Goal: Check status

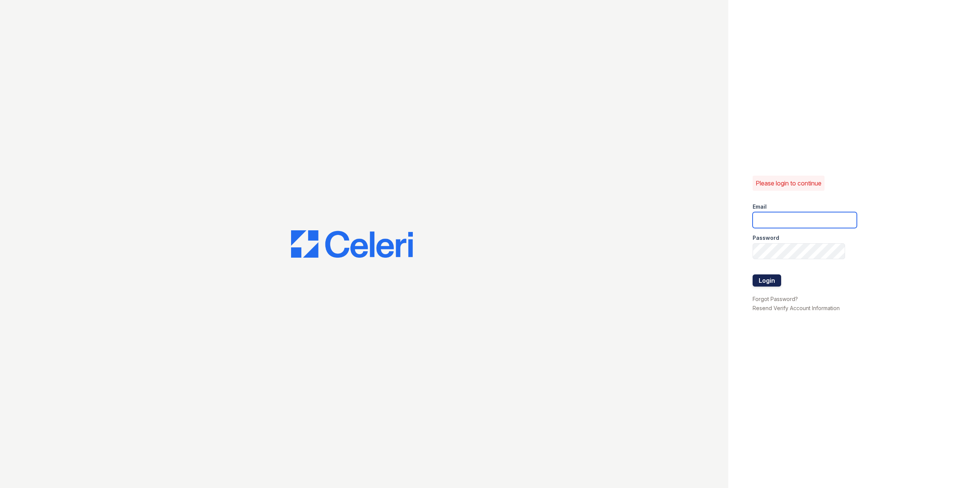
type input "[EMAIL_ADDRESS][DOMAIN_NAME]"
click at [759, 275] on button "Login" at bounding box center [766, 281] width 29 height 12
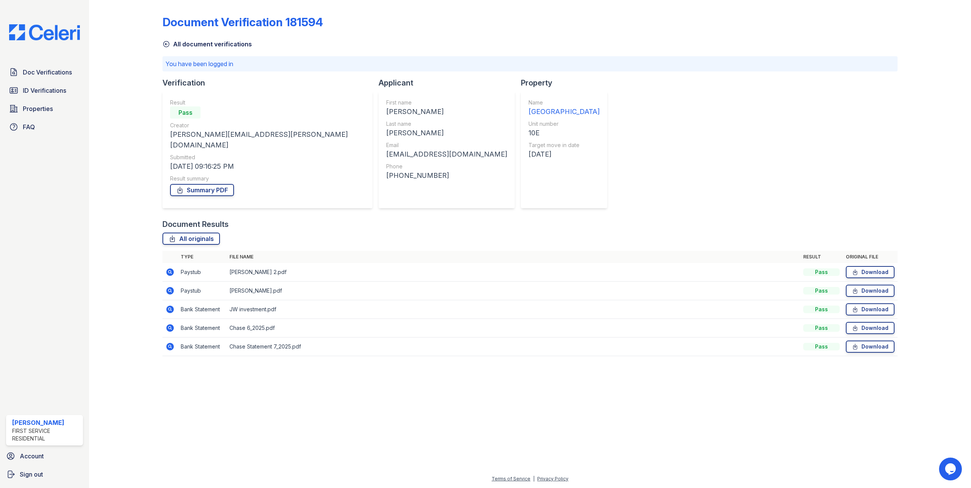
click at [167, 343] on icon at bounding box center [170, 347] width 8 height 8
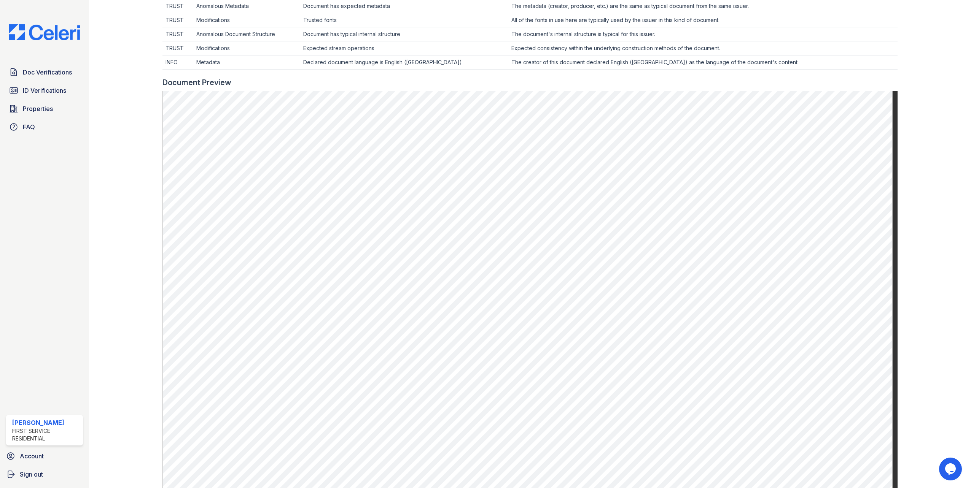
scroll to position [304, 0]
